Goal: Task Accomplishment & Management: Use online tool/utility

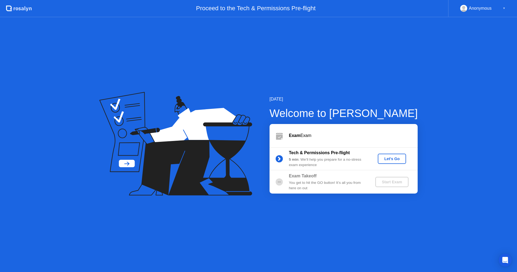
click at [387, 160] on div "Let's Go" at bounding box center [392, 158] width 24 height 4
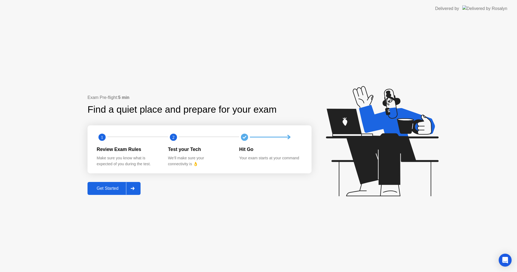
click at [107, 187] on div "Get Started" at bounding box center [107, 188] width 37 height 5
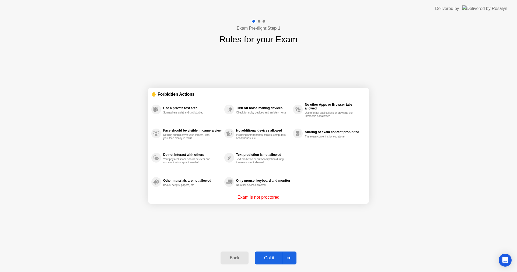
click at [269, 257] on div "Got it" at bounding box center [268, 257] width 25 height 5
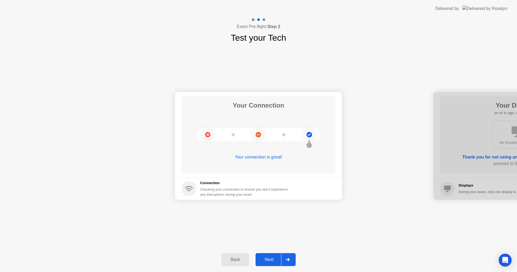
click at [268, 257] on div "Next" at bounding box center [269, 259] width 24 height 5
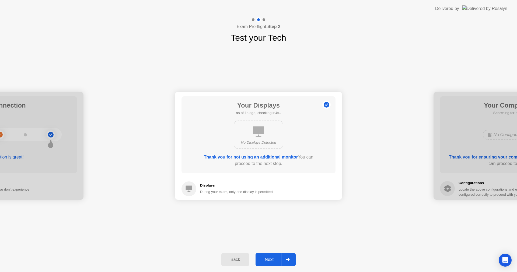
click at [268, 257] on div "Next" at bounding box center [269, 259] width 24 height 5
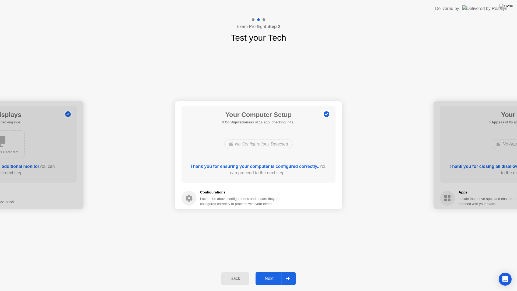
click at [268, 263] on div "Your Connection Your connection is great! Connection Checking your connection t…" at bounding box center [258, 155] width 517 height 222
click at [267, 271] on div "Next" at bounding box center [269, 278] width 24 height 5
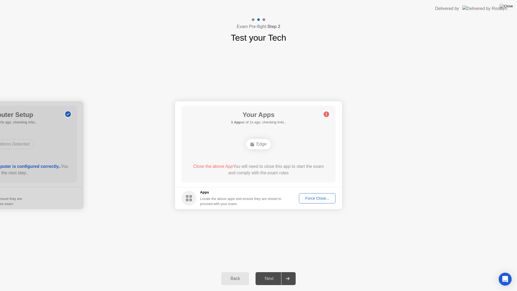
click at [312, 202] on button "Force Close..." at bounding box center [317, 198] width 37 height 10
click at [310, 196] on div "Force Close..." at bounding box center [317, 198] width 33 height 4
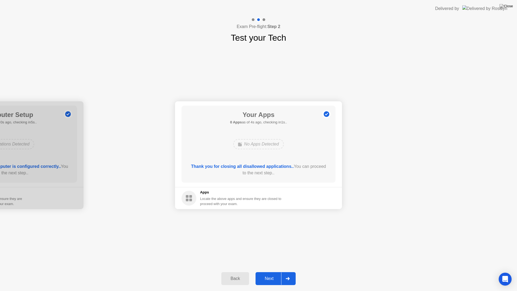
click at [265, 271] on div "Next" at bounding box center [269, 278] width 24 height 5
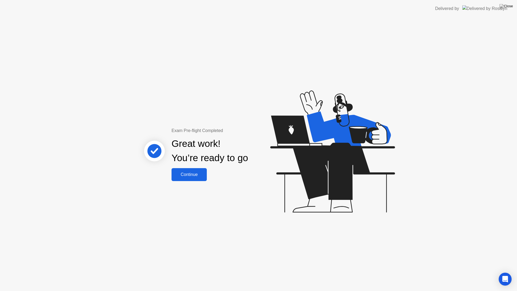
click at [196, 178] on button "Continue" at bounding box center [188, 174] width 35 height 13
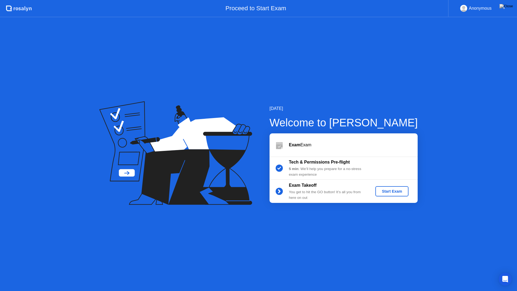
click at [379, 191] on div "Start Exam" at bounding box center [391, 191] width 29 height 4
